Goal: Task Accomplishment & Management: Use online tool/utility

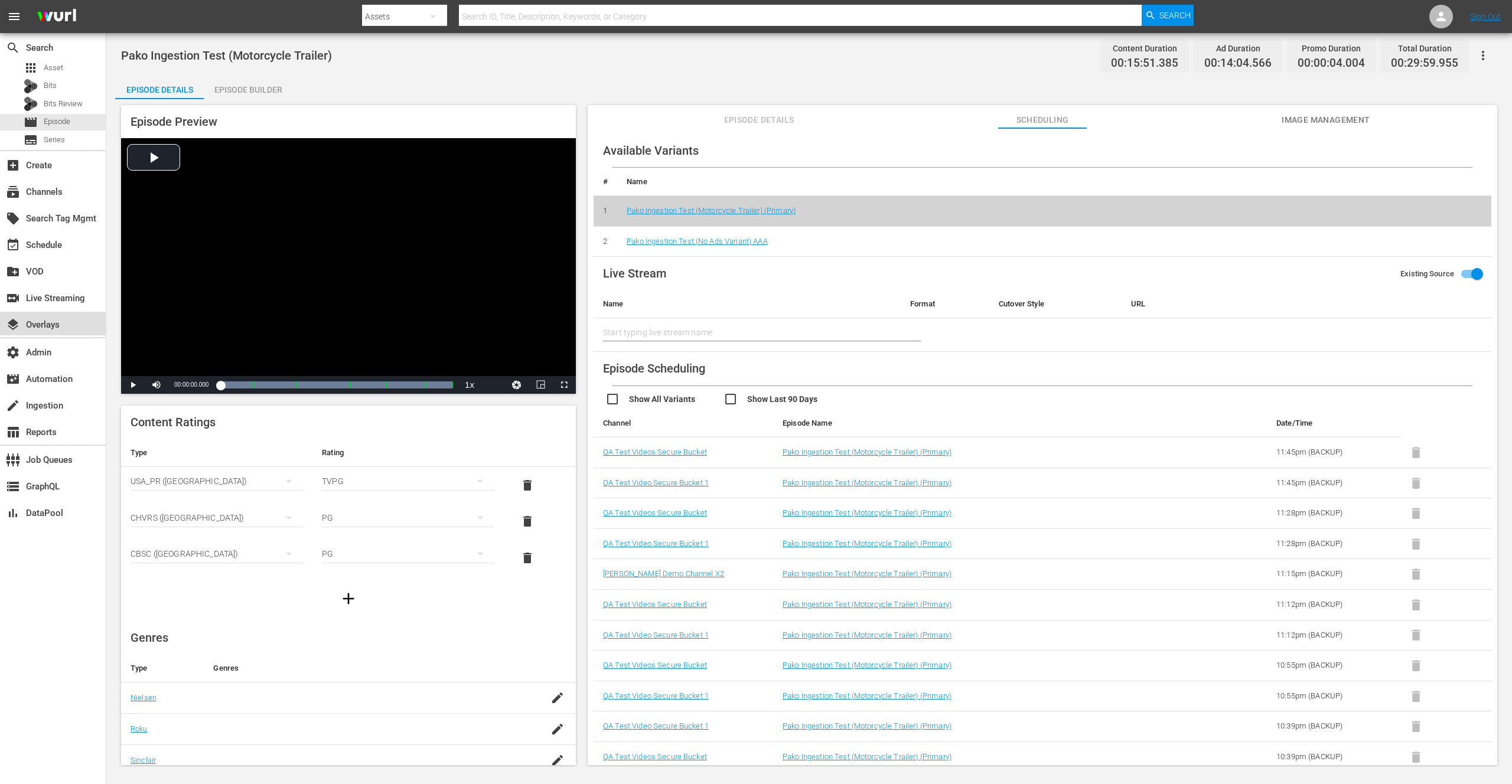
click at [49, 326] on div "layers Overlays" at bounding box center [33, 323] width 66 height 11
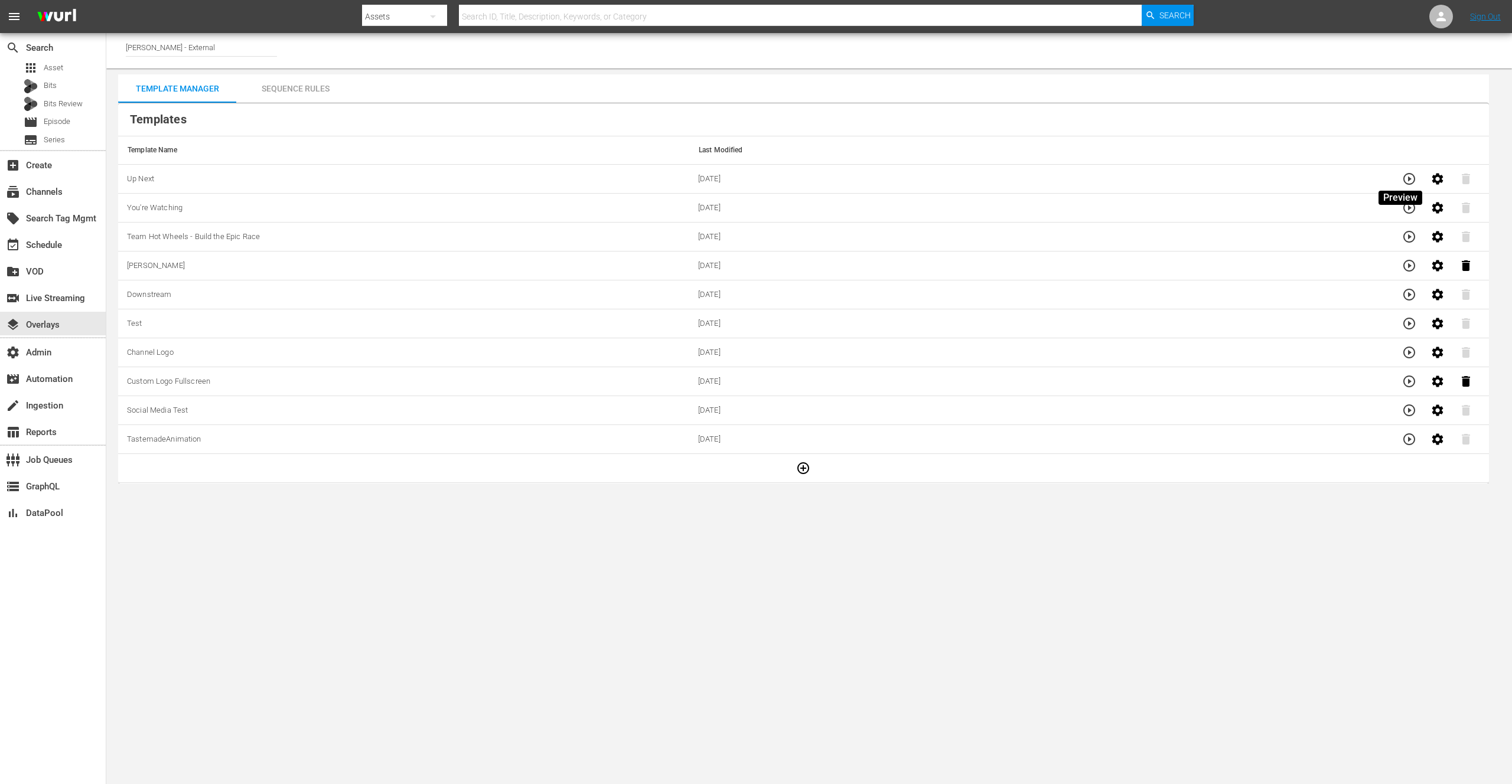
click at [1403, 179] on icon "button" at bounding box center [1409, 179] width 12 height 12
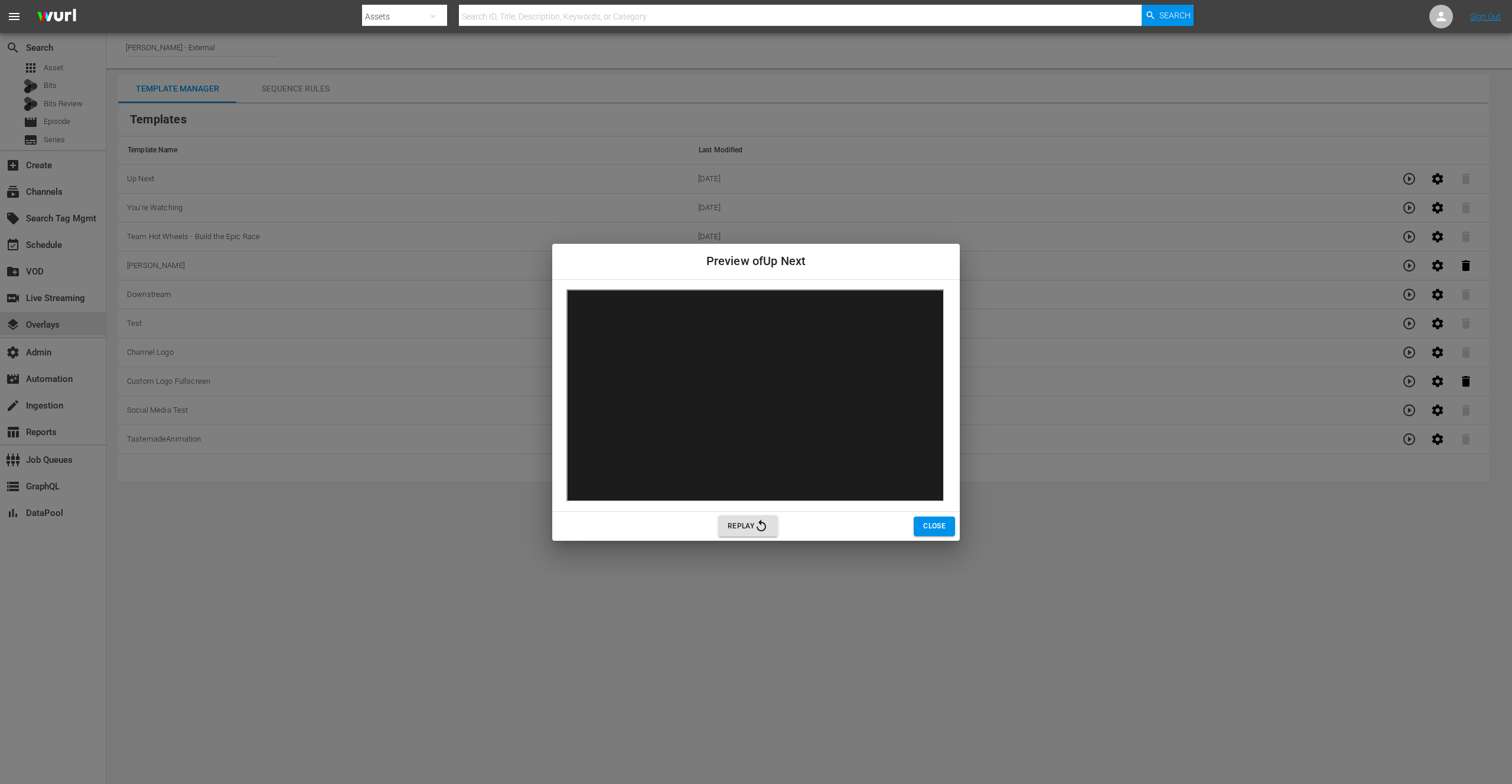
click at [933, 530] on span "Close" at bounding box center [935, 526] width 23 height 13
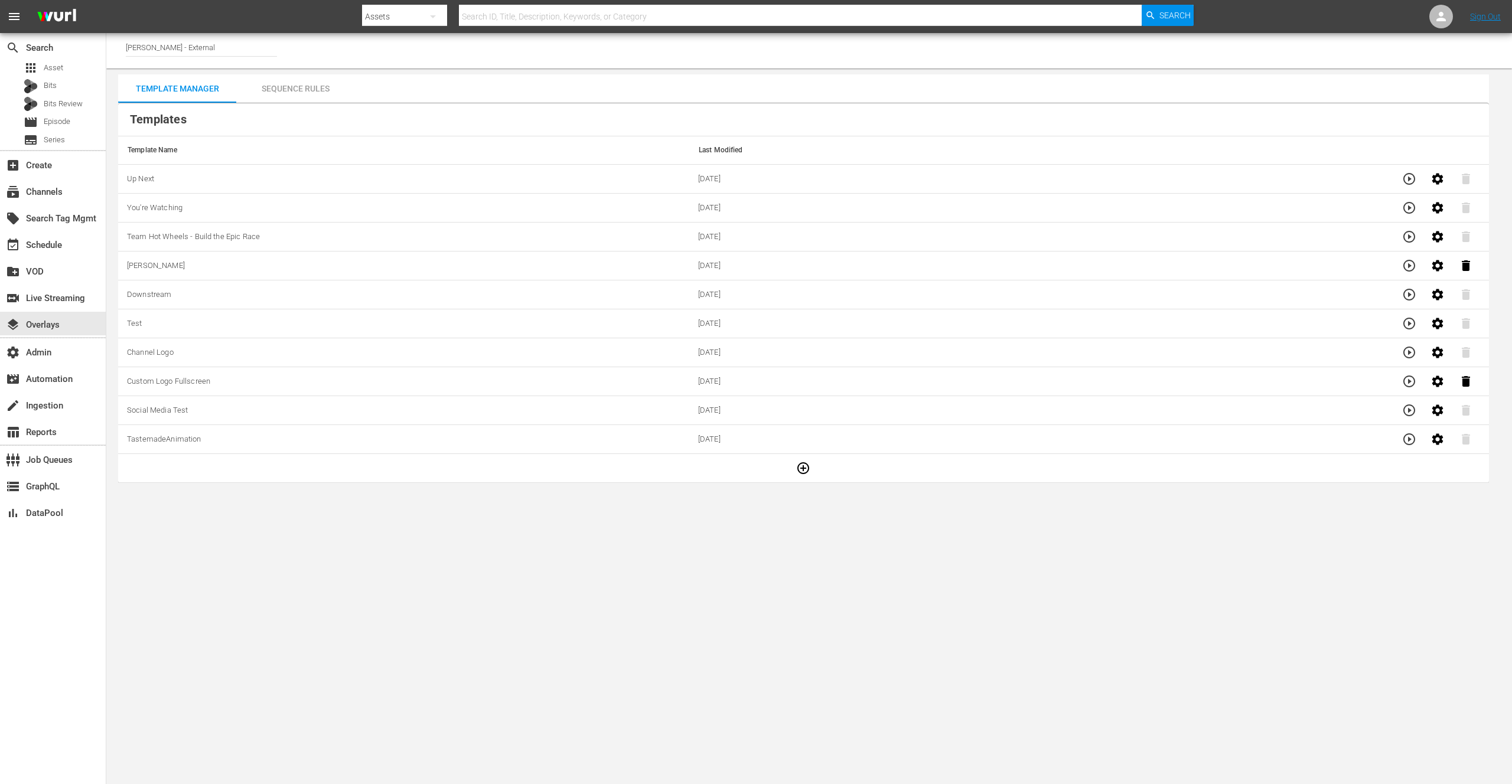
drag, startPoint x: 869, startPoint y: 636, endPoint x: 963, endPoint y: 386, distance: 267.1
click at [867, 630] on body "menu Search By Assets Search ID, Title, Description, Keywords, or Category Sear…" at bounding box center [756, 392] width 1512 height 784
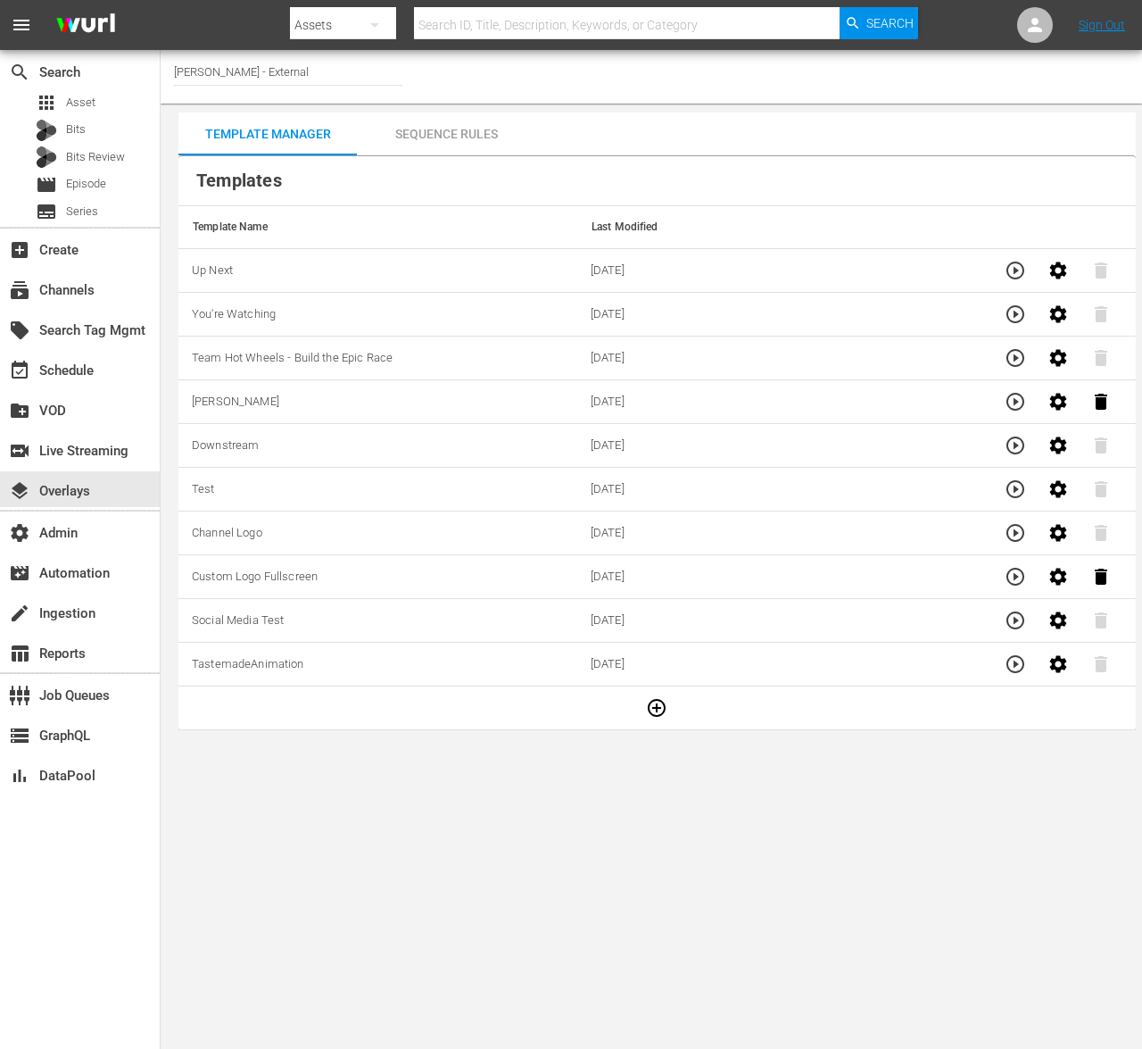
click at [1010, 316] on icon "button" at bounding box center [1015, 313] width 21 height 21
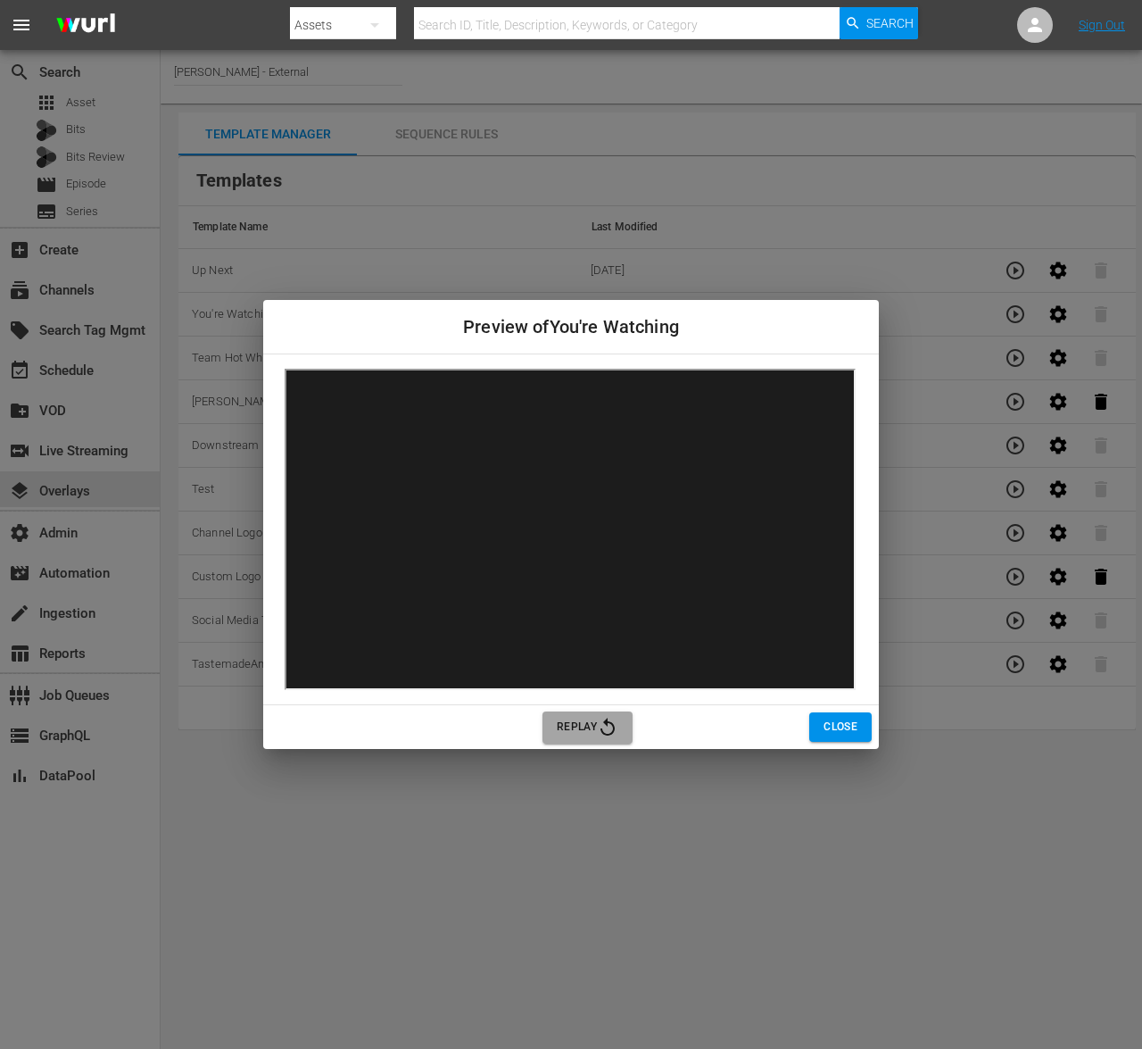
click at [590, 730] on span "Replay" at bounding box center [588, 727] width 62 height 21
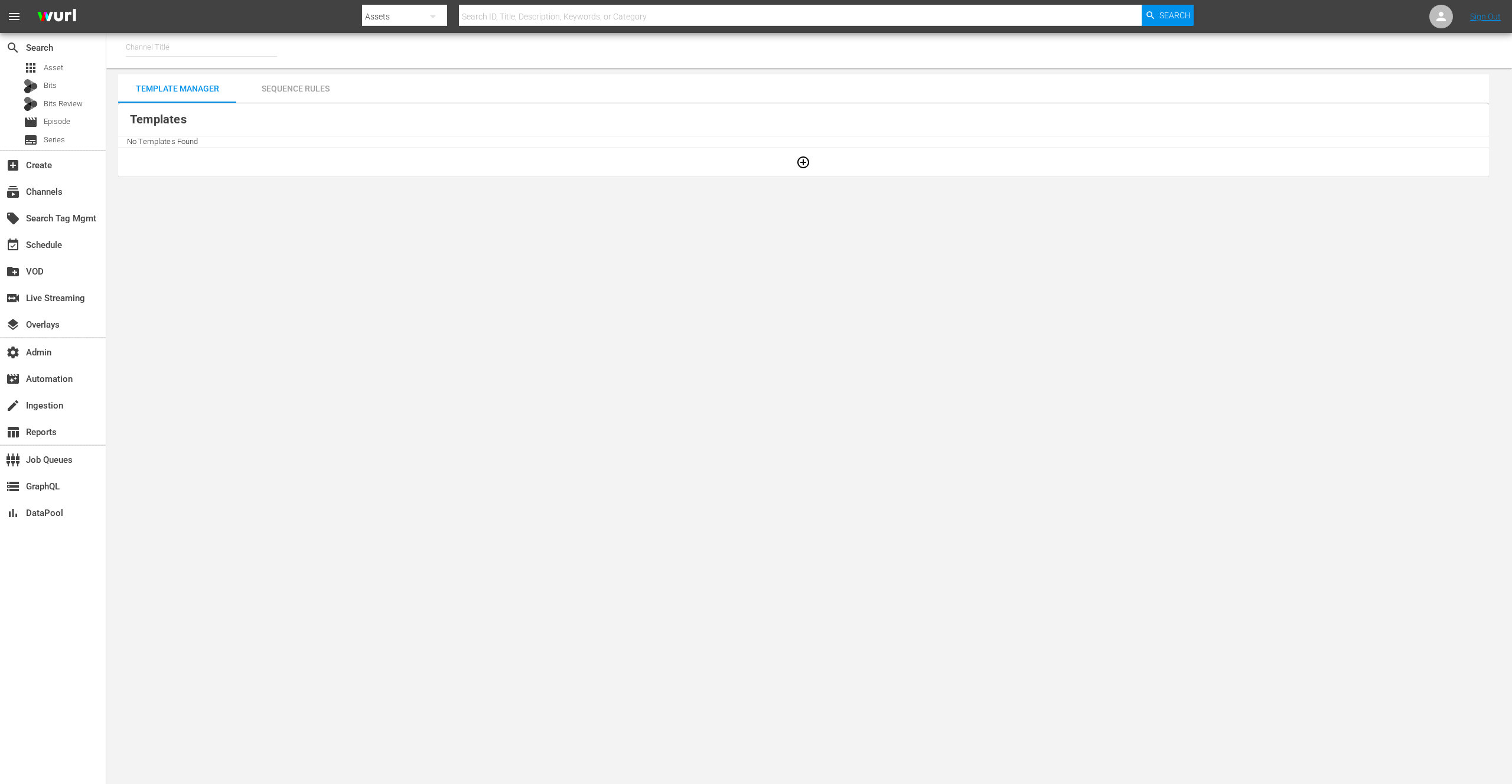
type input "Wurl - External (1417)"
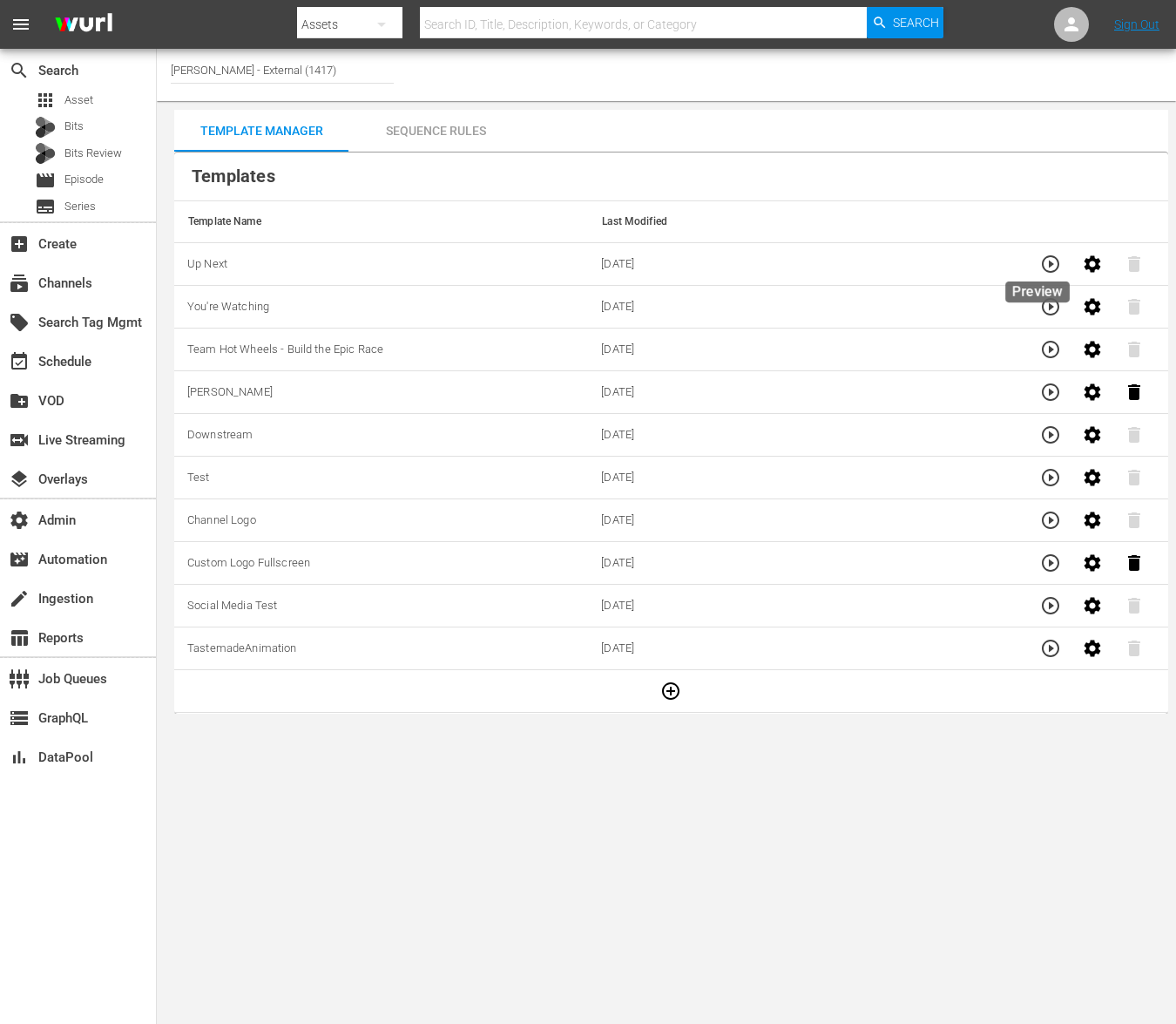
click at [1039, 266] on icon "button" at bounding box center [1049, 264] width 20 height 20
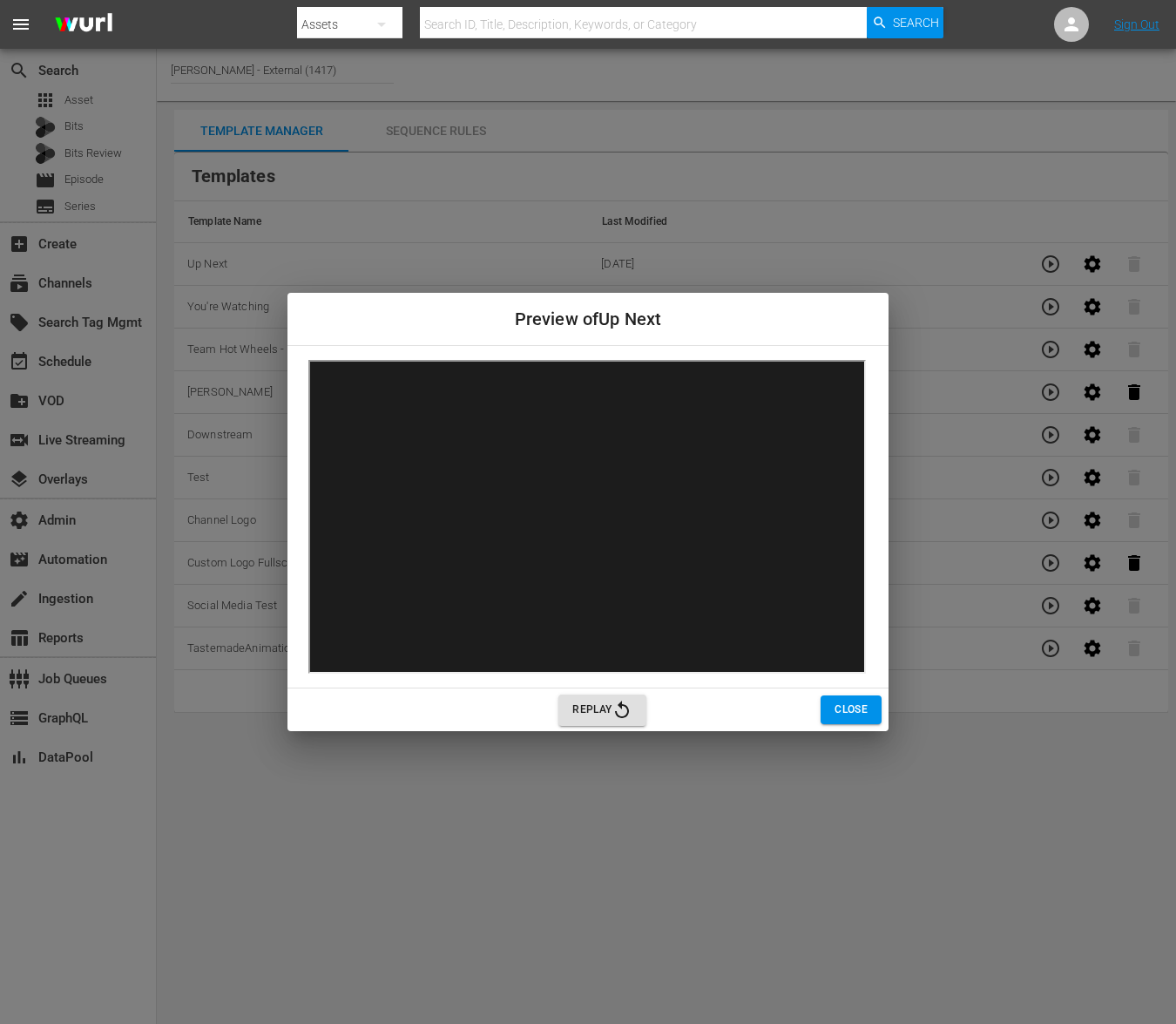
click at [587, 717] on span "Replay" at bounding box center [602, 710] width 61 height 20
